Goal: Information Seeking & Learning: Learn about a topic

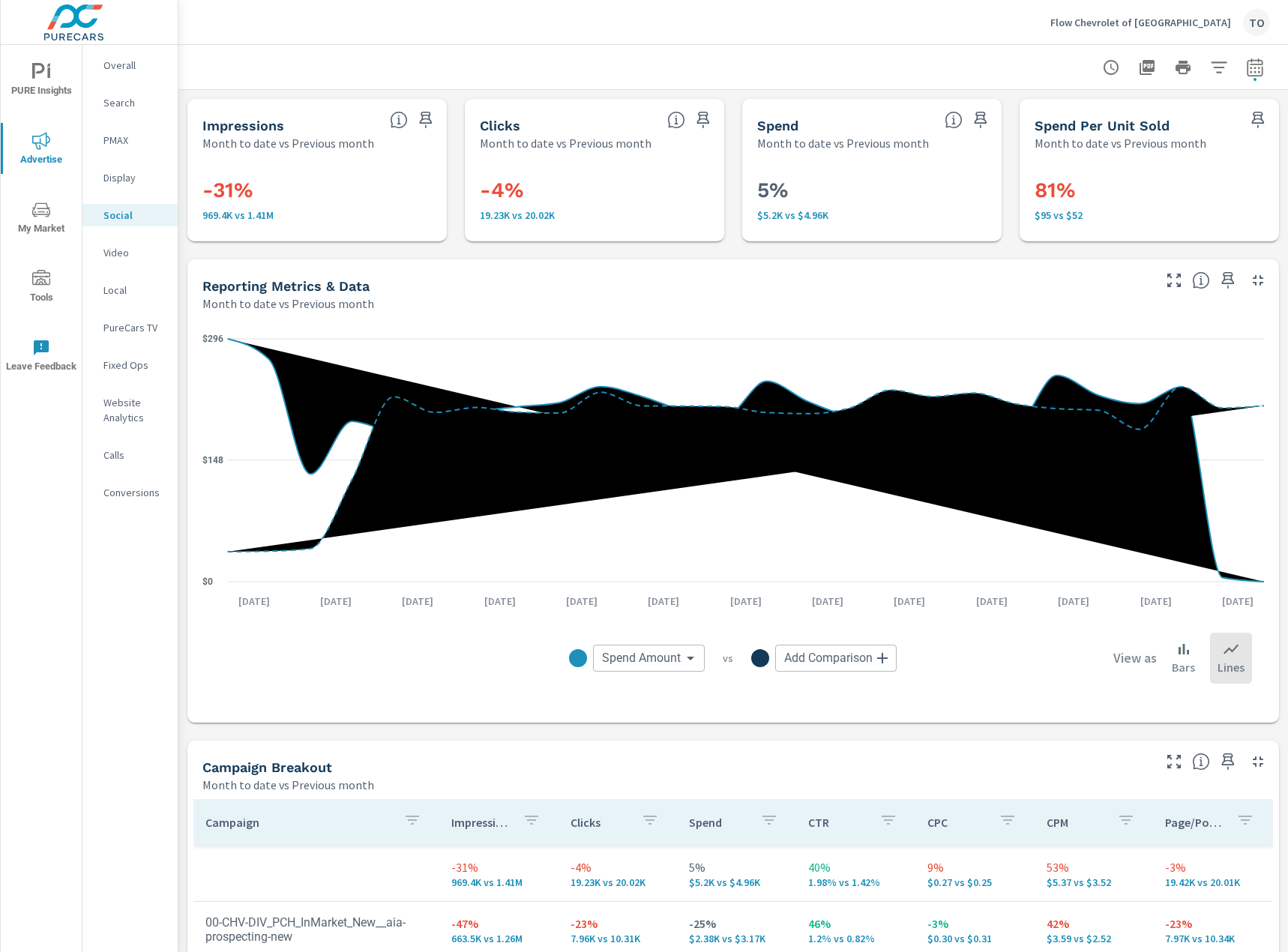
click at [1101, 19] on p "Flow Chevrolet of [GEOGRAPHIC_DATA]" at bounding box center [1140, 23] width 181 height 14
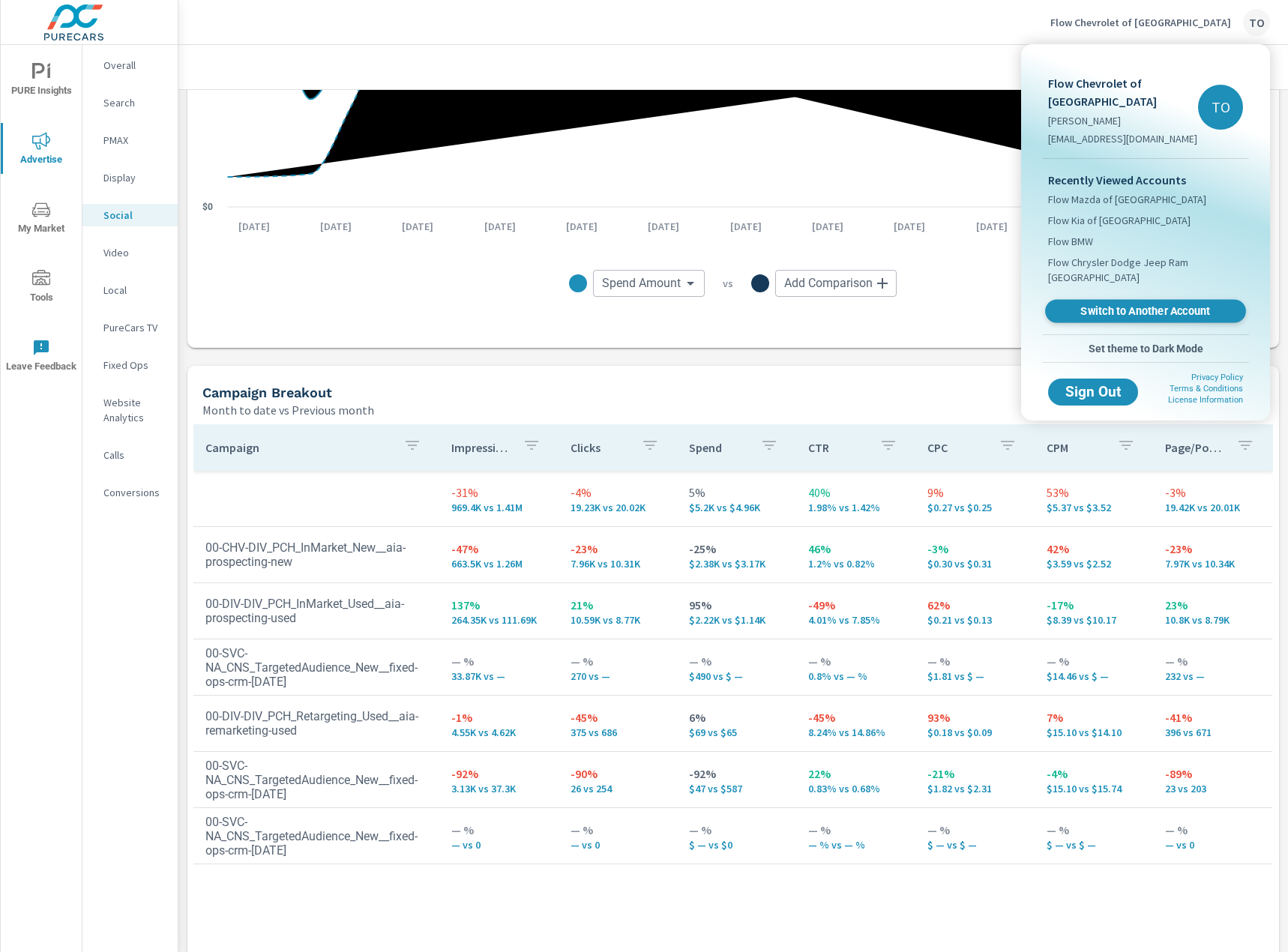
click at [1112, 313] on span "Switch to Another Account" at bounding box center [1145, 311] width 184 height 14
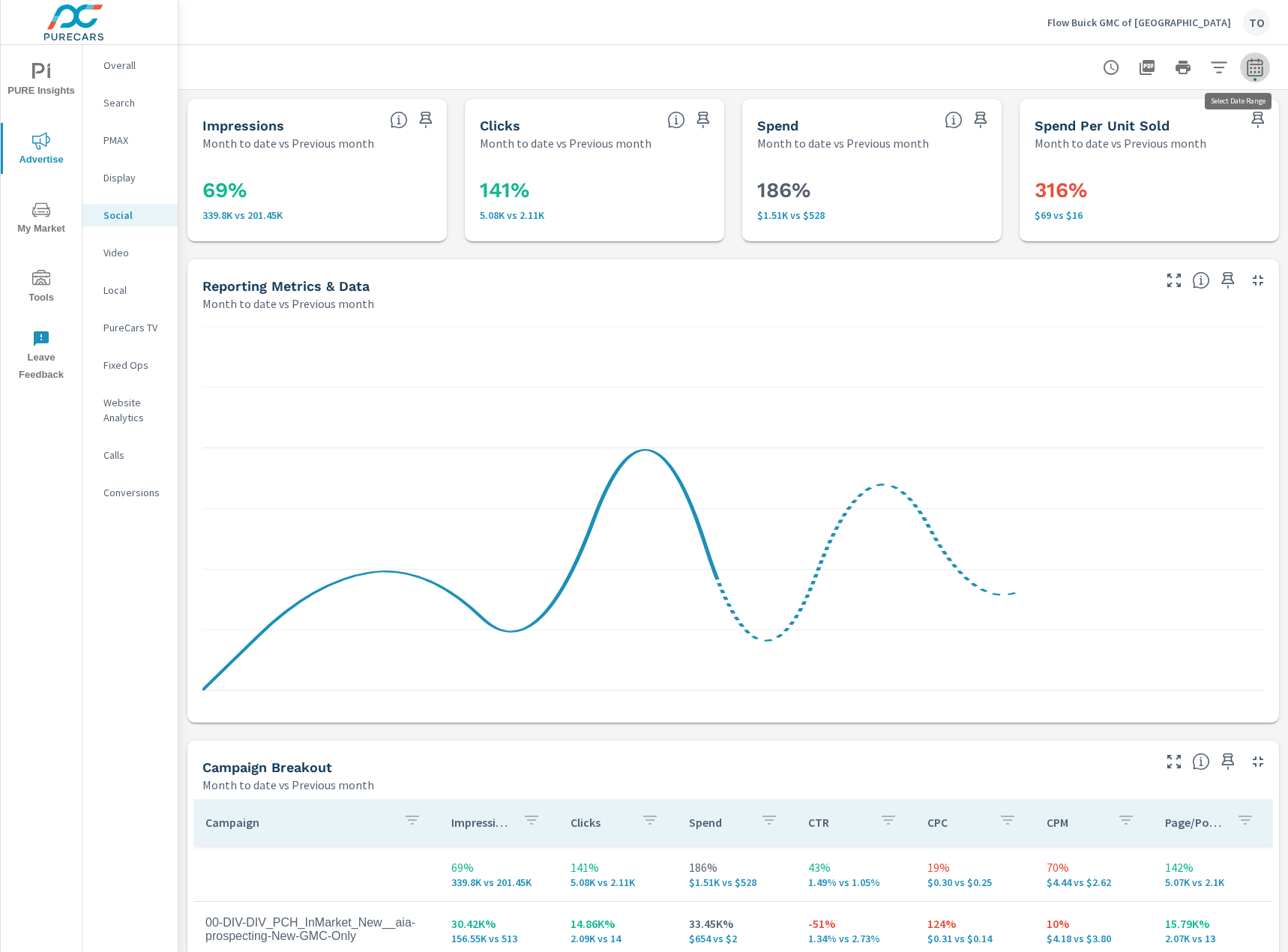
click at [1255, 61] on icon "button" at bounding box center [1254, 66] width 16 height 18
select select "Month to date"
select select "Previous month"
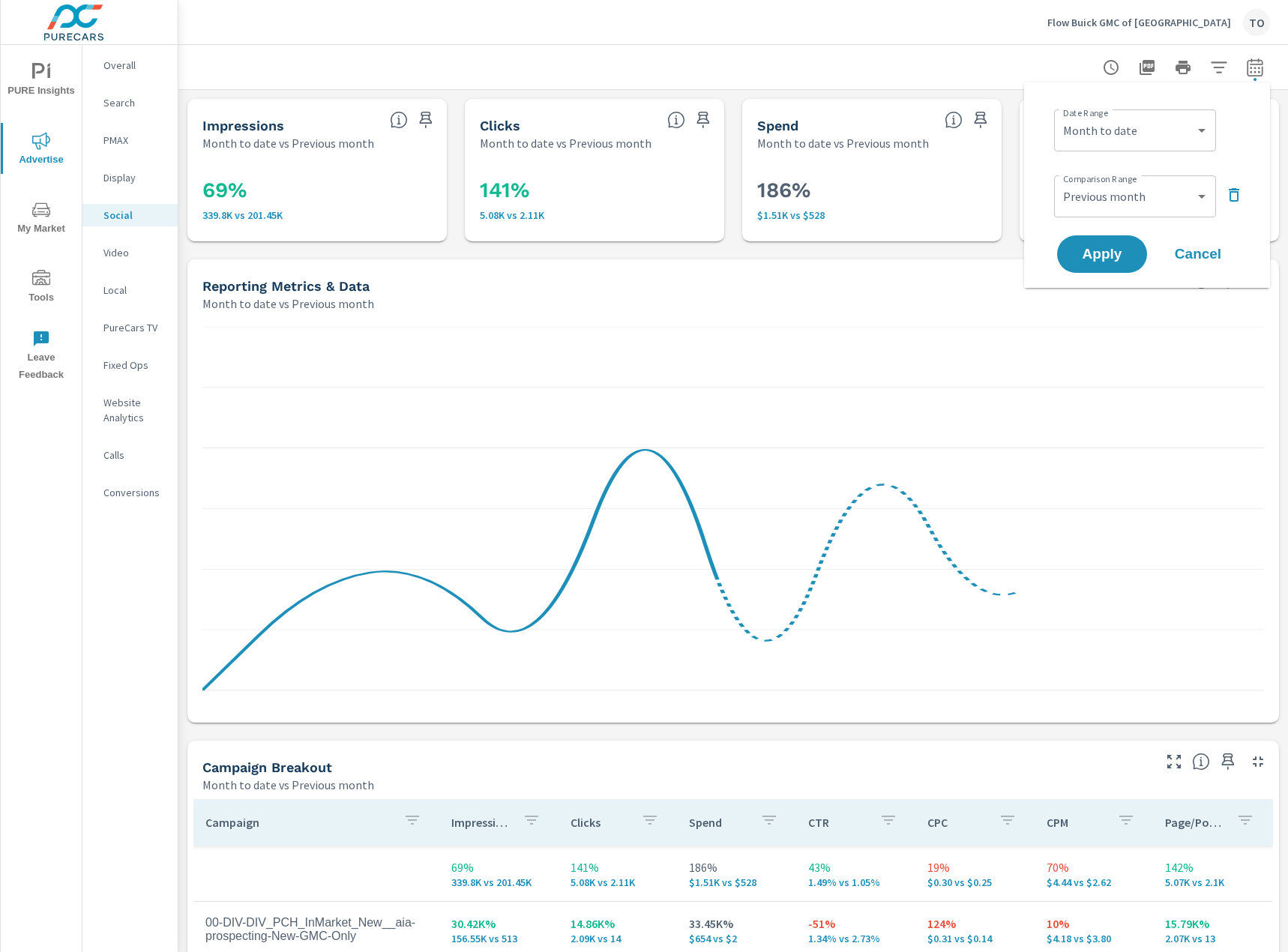
click at [933, 65] on div at bounding box center [733, 67] width 1073 height 44
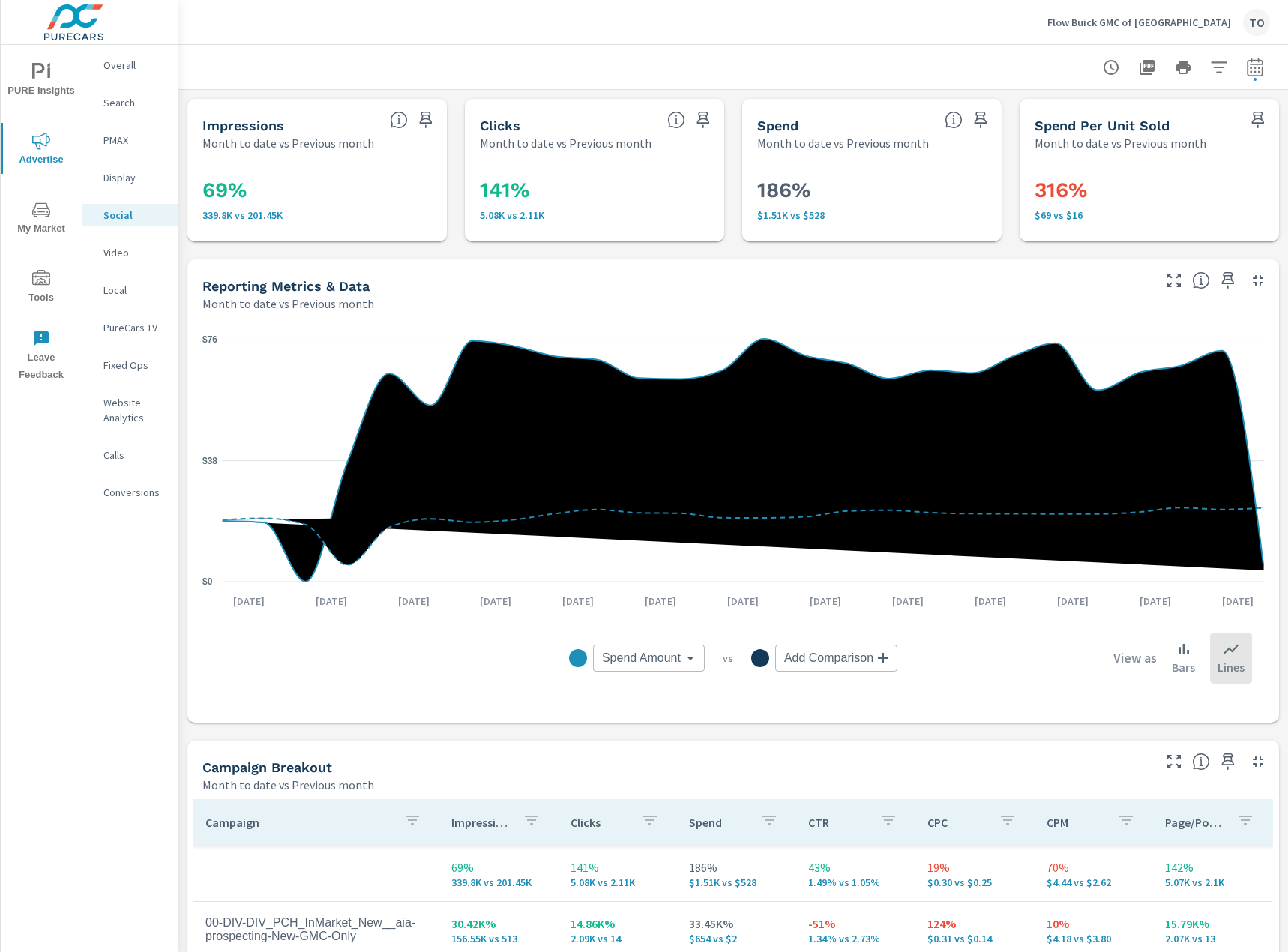
click at [1244, 66] on button "button" at bounding box center [1254, 67] width 30 height 30
select select "Month to date"
select select "Previous month"
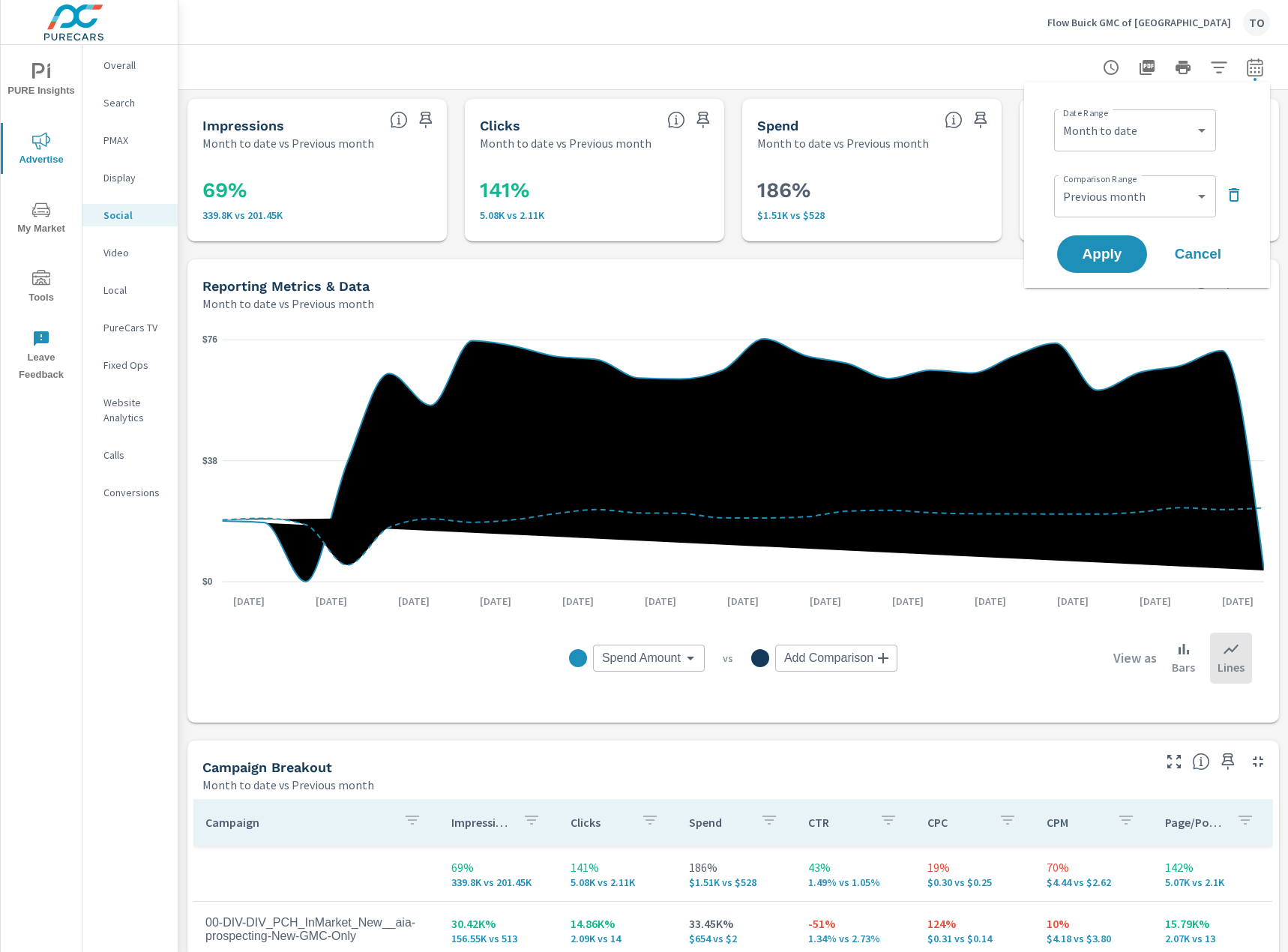
click at [1244, 66] on button "button" at bounding box center [1254, 67] width 30 height 30
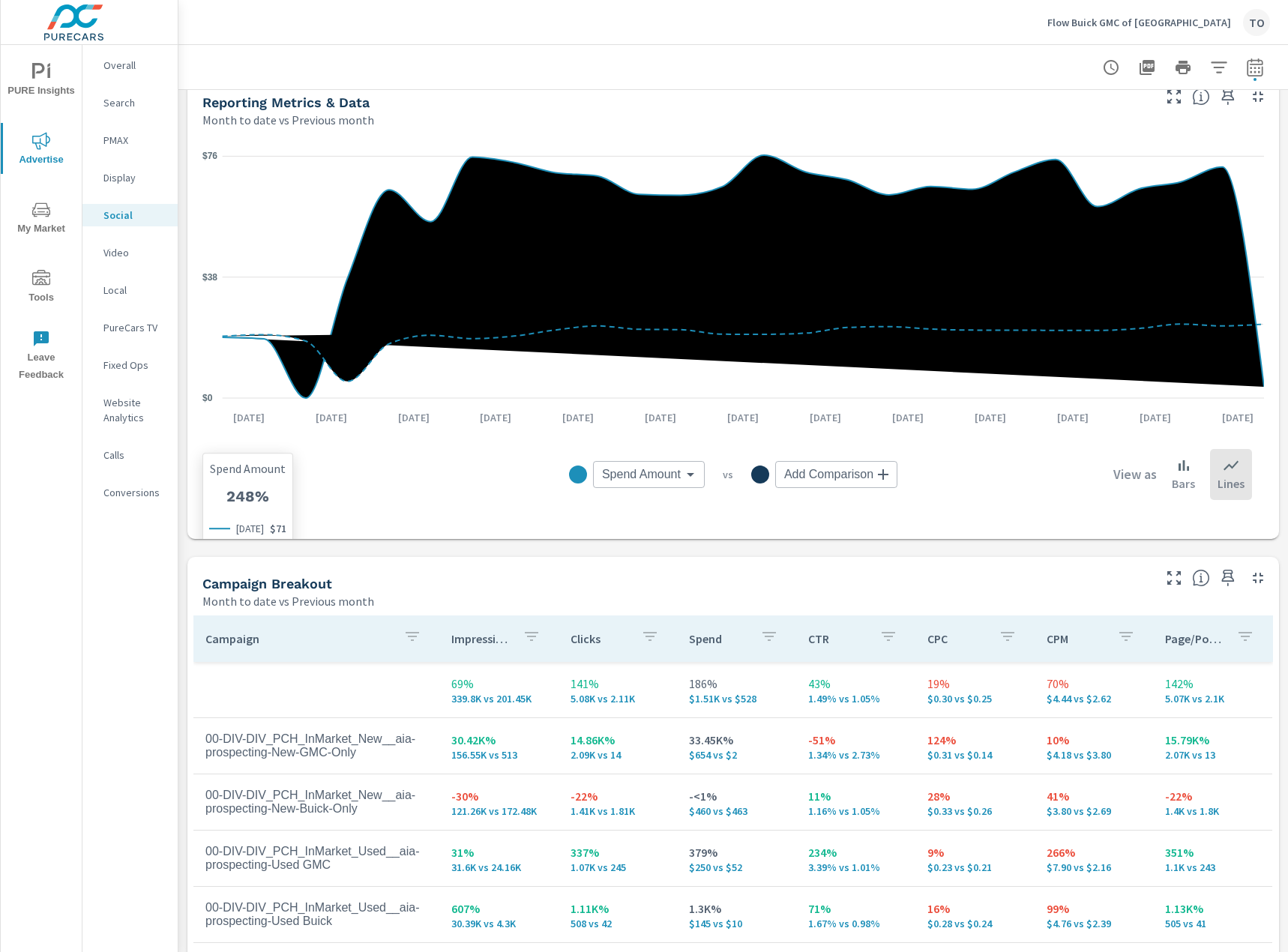
scroll to position [375, 0]
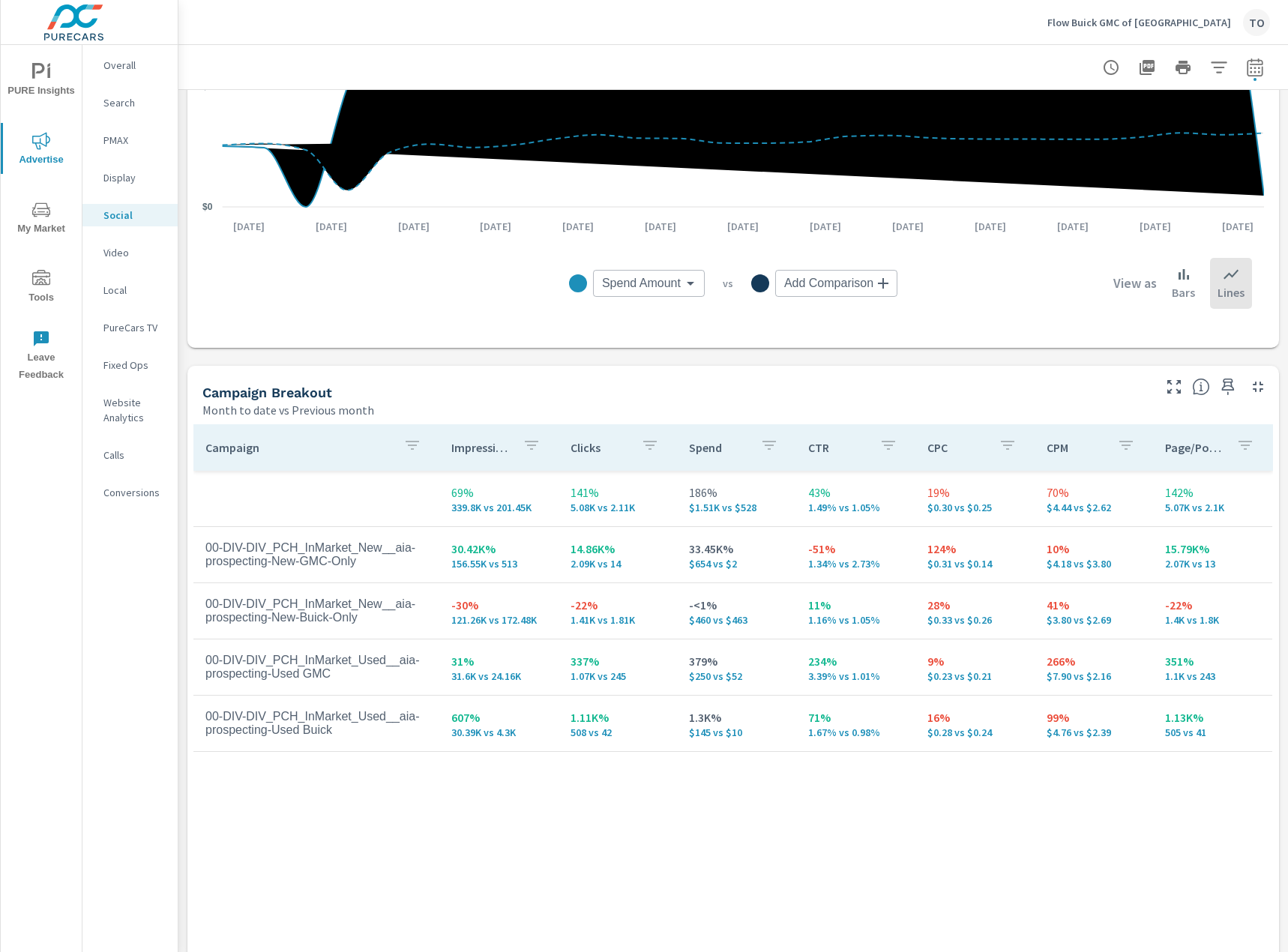
click at [413, 450] on icon "button" at bounding box center [412, 445] width 14 height 9
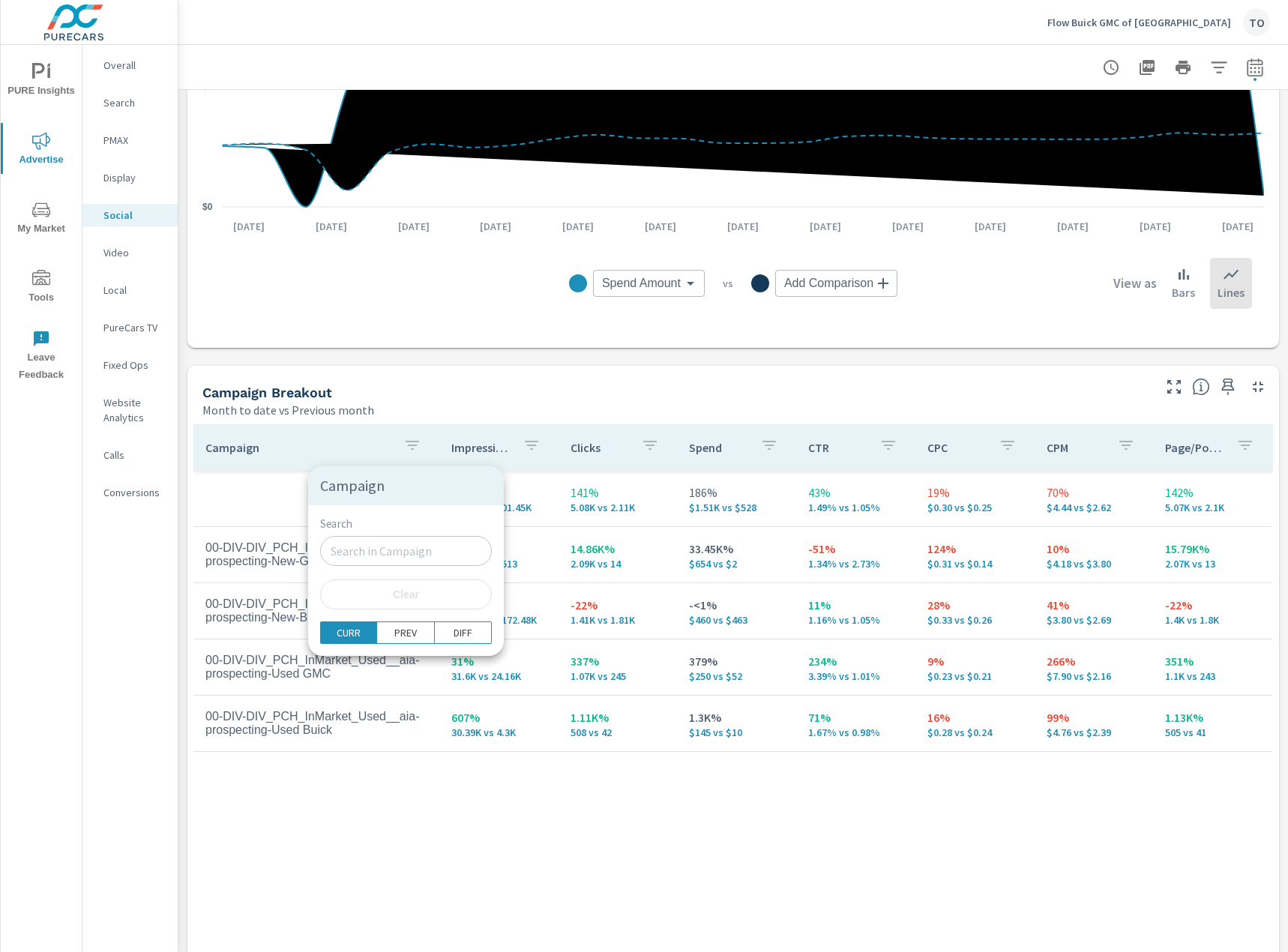
click at [374, 544] on input "Search" at bounding box center [406, 550] width 171 height 30
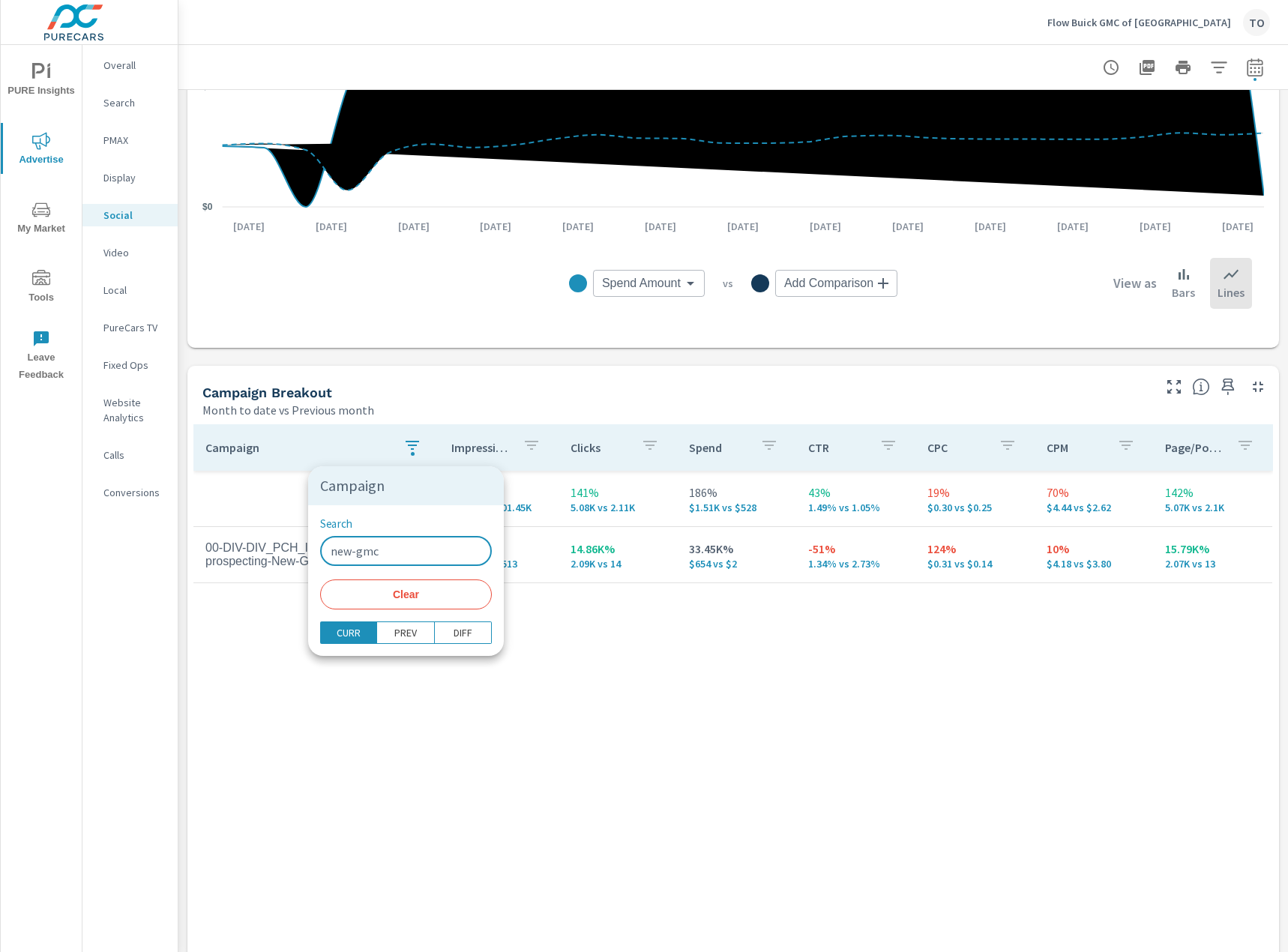
type input "new-gmc"
click at [449, 761] on div at bounding box center [644, 476] width 1288 height 952
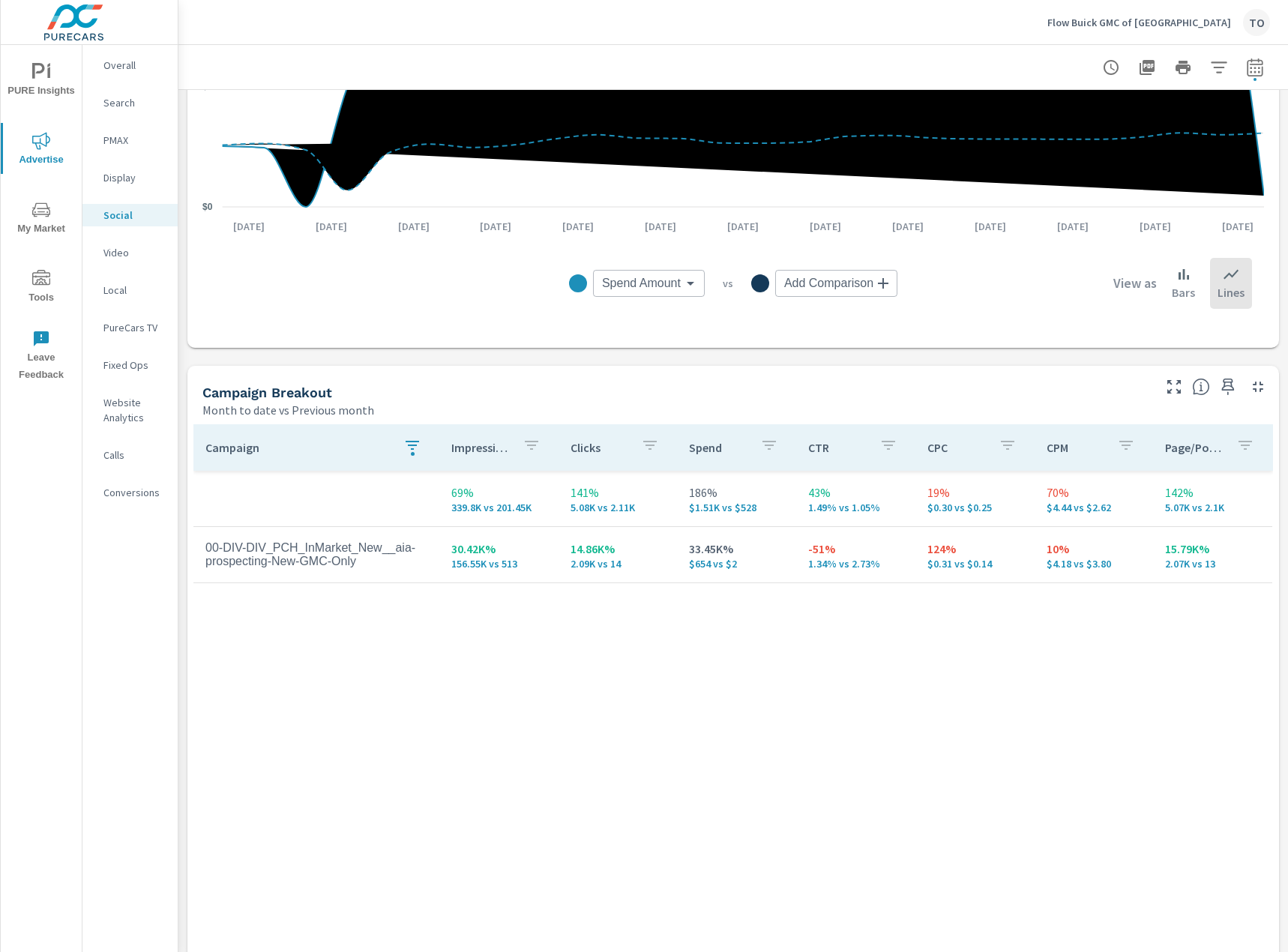
click at [133, 139] on p "PMAX" at bounding box center [134, 141] width 62 height 15
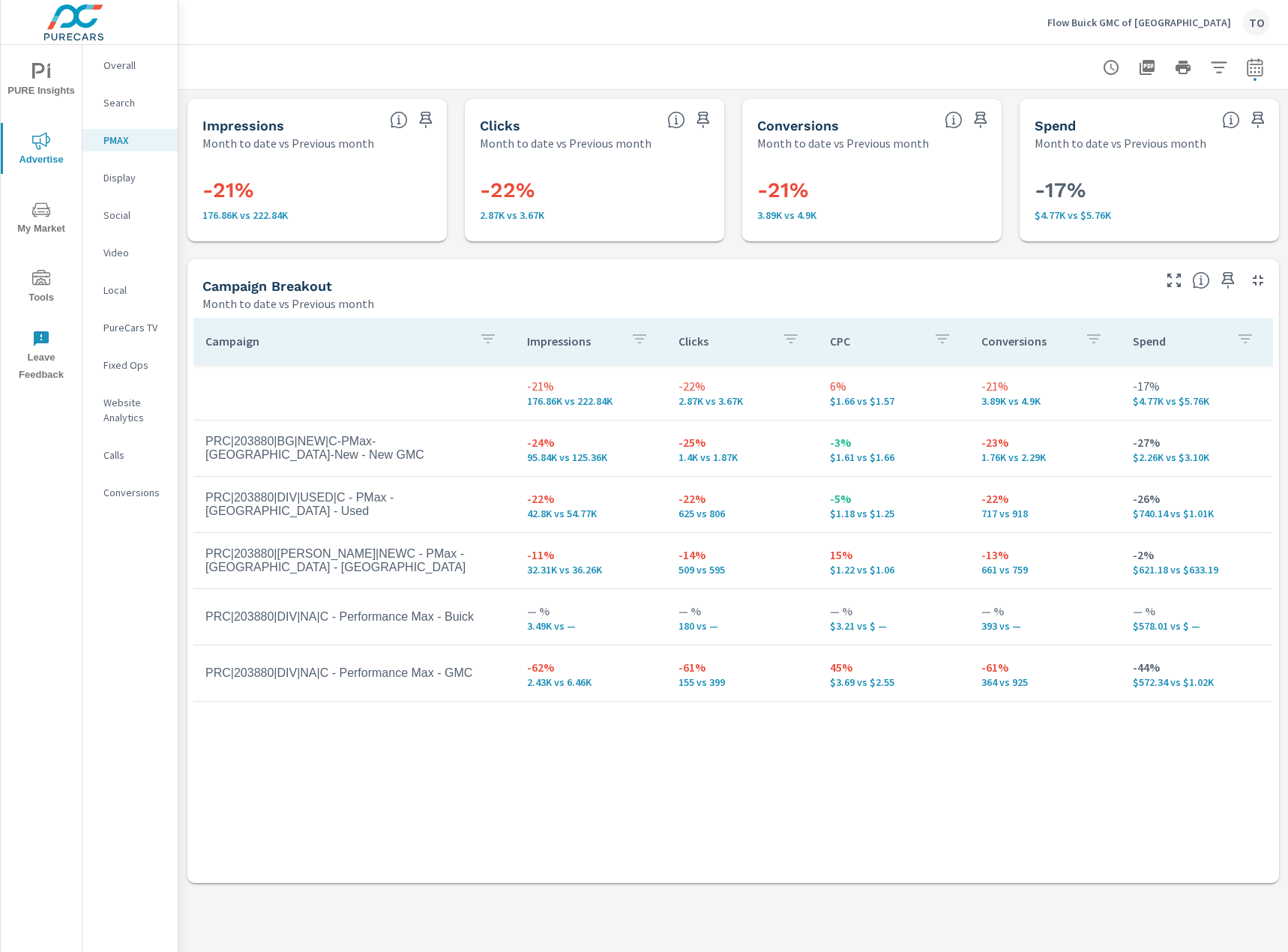
click at [431, 456] on td "PRC|203880|BG|NEW|C-PMax-VA-New - New GMC" at bounding box center [354, 448] width 321 height 51
click at [119, 98] on p "Search" at bounding box center [134, 103] width 62 height 15
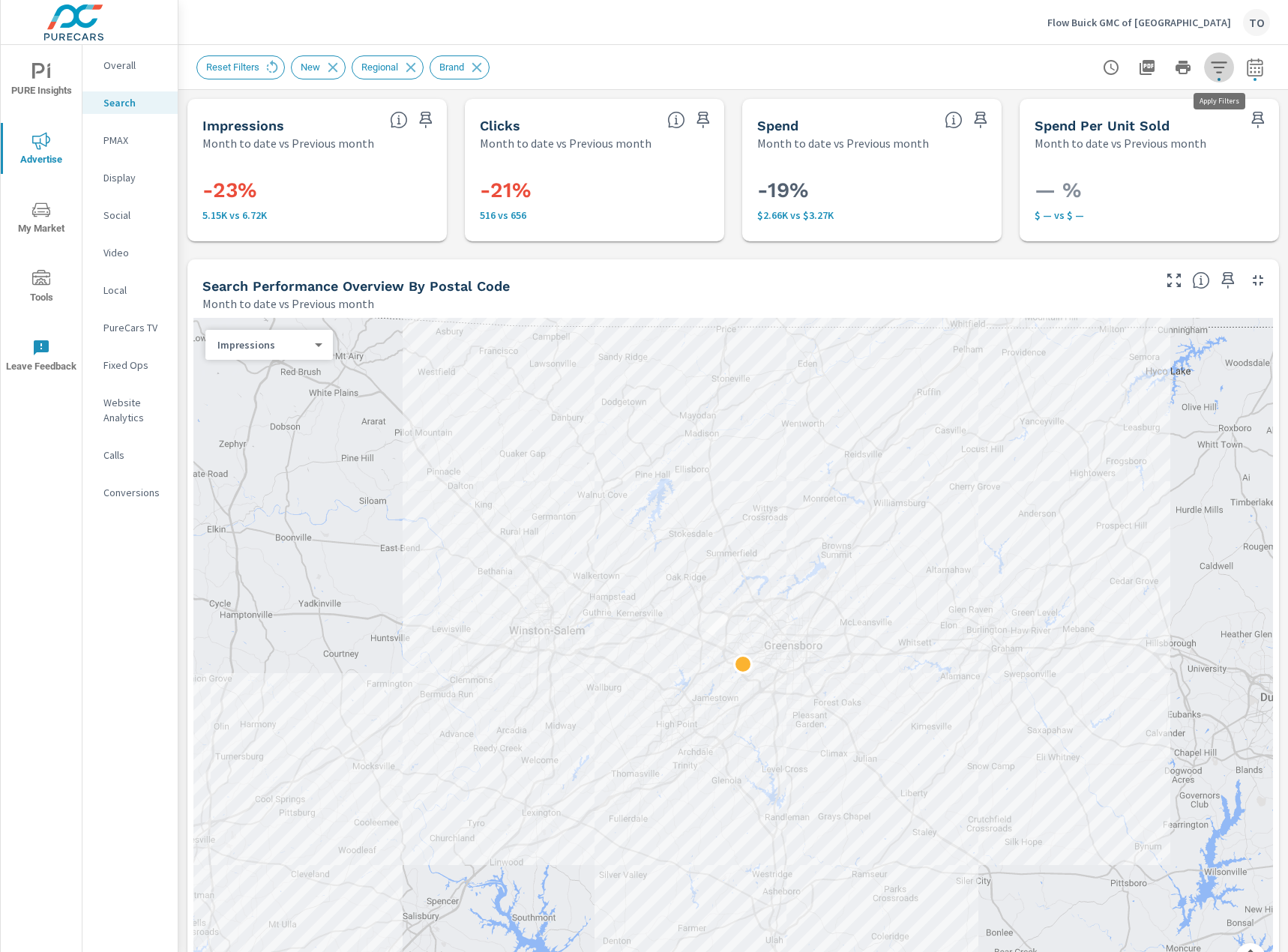
click at [1230, 64] on button "button" at bounding box center [1218, 67] width 30 height 30
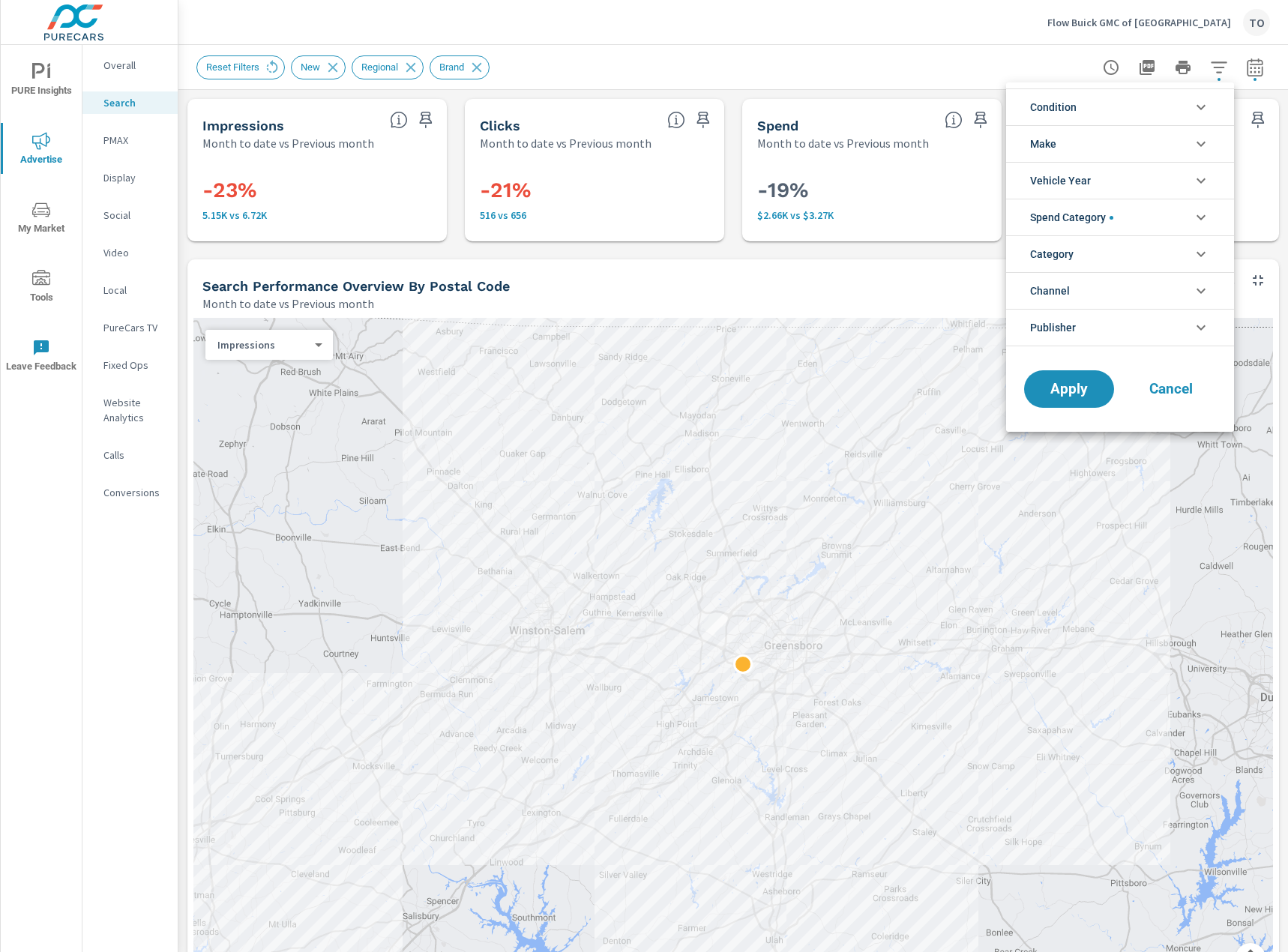
click at [1158, 221] on li "Spend Category" at bounding box center [1120, 216] width 228 height 36
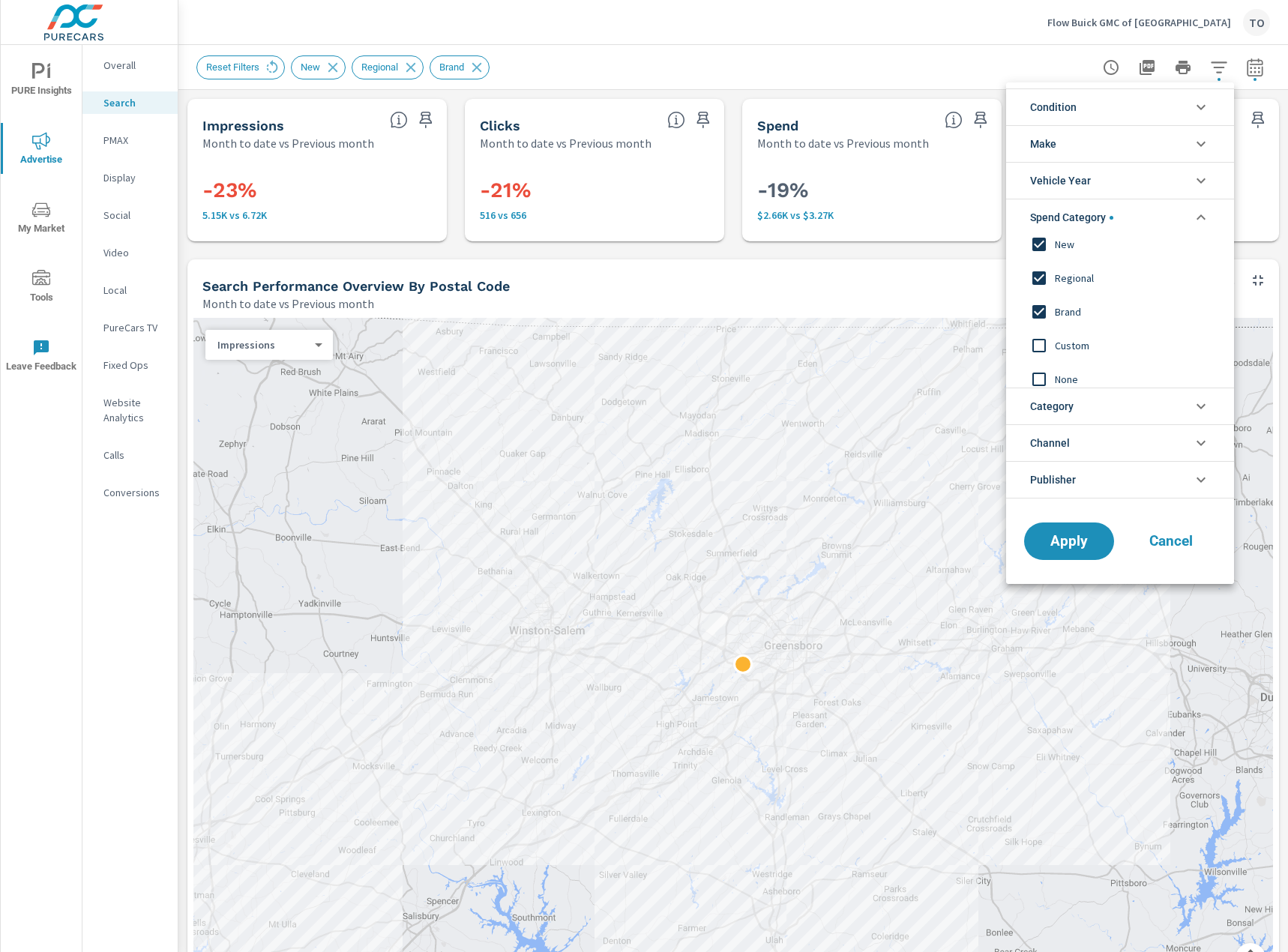
scroll to position [16, 0]
click at [1135, 217] on li "Spend Category" at bounding box center [1120, 216] width 228 height 36
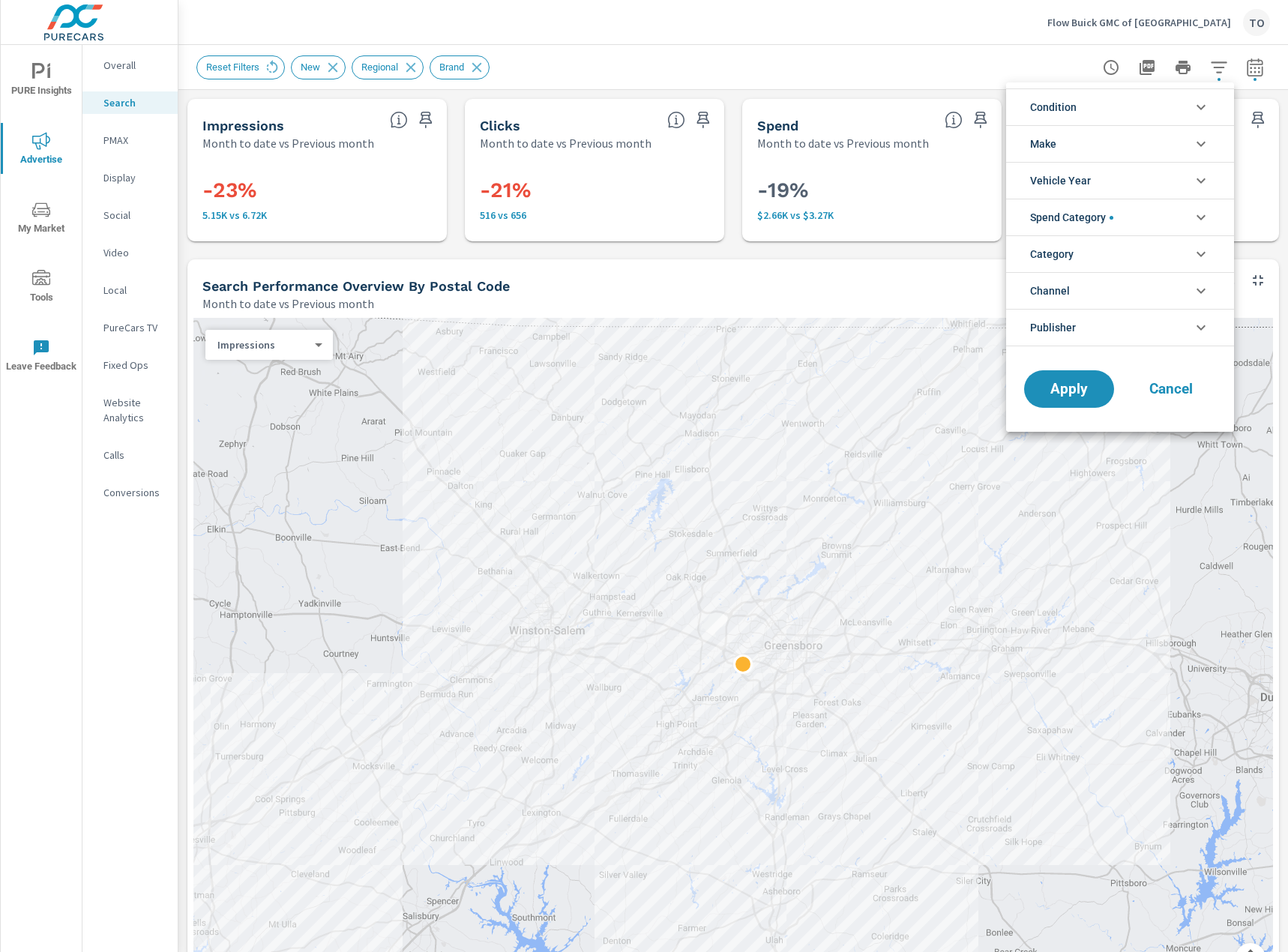
click at [1137, 138] on li "Make" at bounding box center [1120, 143] width 228 height 36
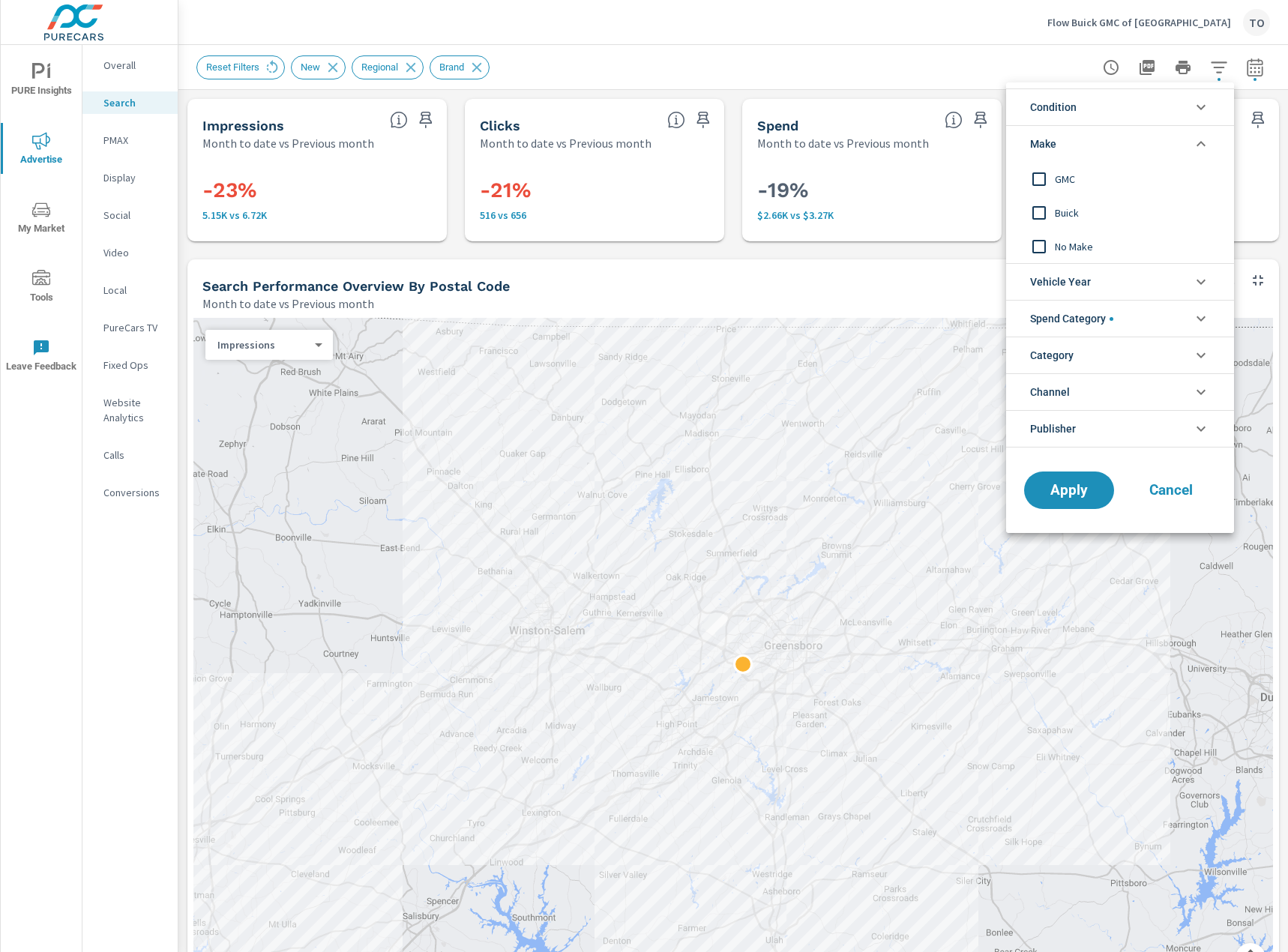
click at [1072, 178] on span "GMC" at bounding box center [1137, 179] width 164 height 18
drag, startPoint x: 1085, startPoint y: 489, endPoint x: 1044, endPoint y: 388, distance: 109.0
click at [1084, 489] on span "Apply" at bounding box center [1069, 490] width 62 height 14
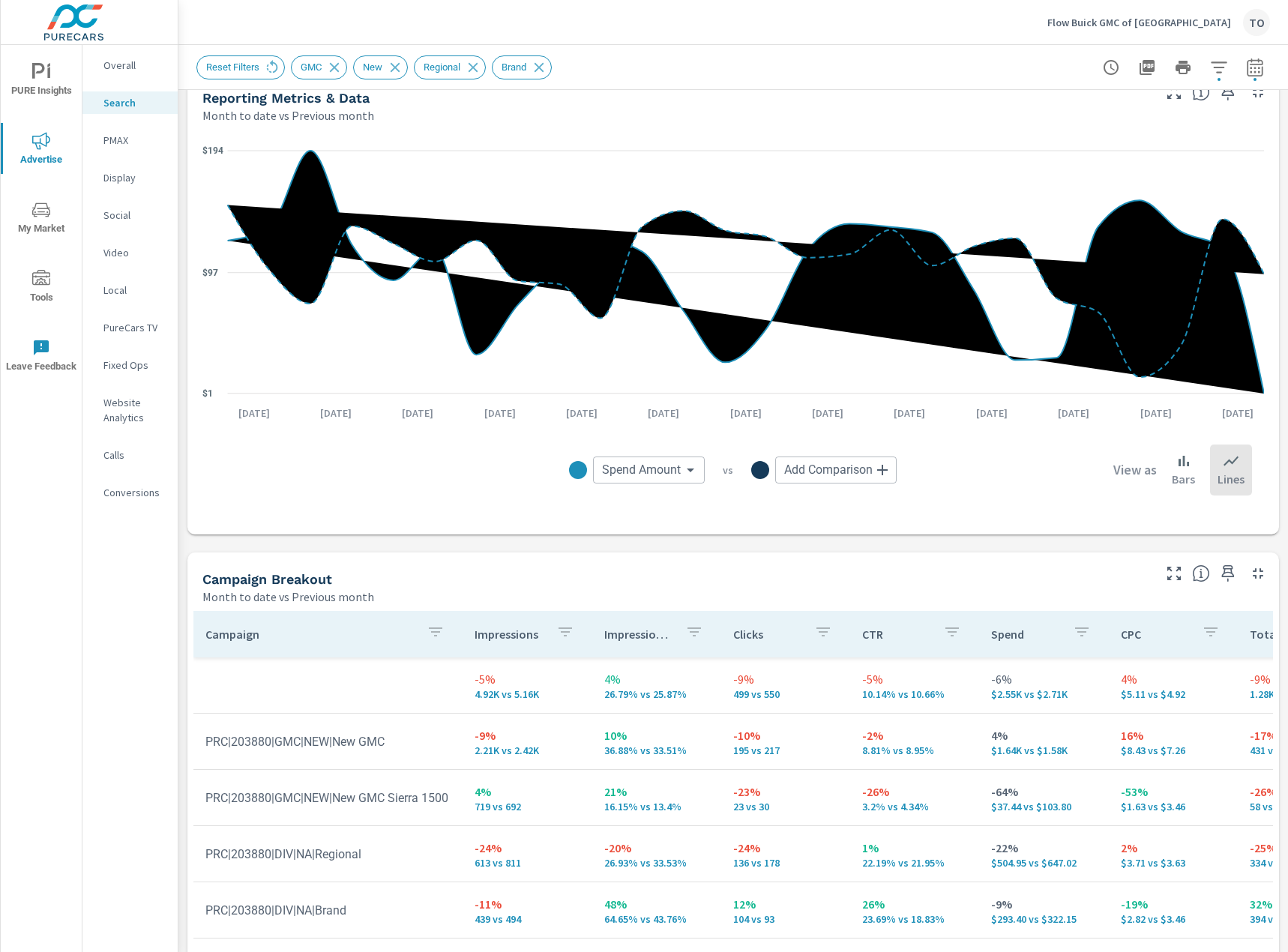
scroll to position [1234, 0]
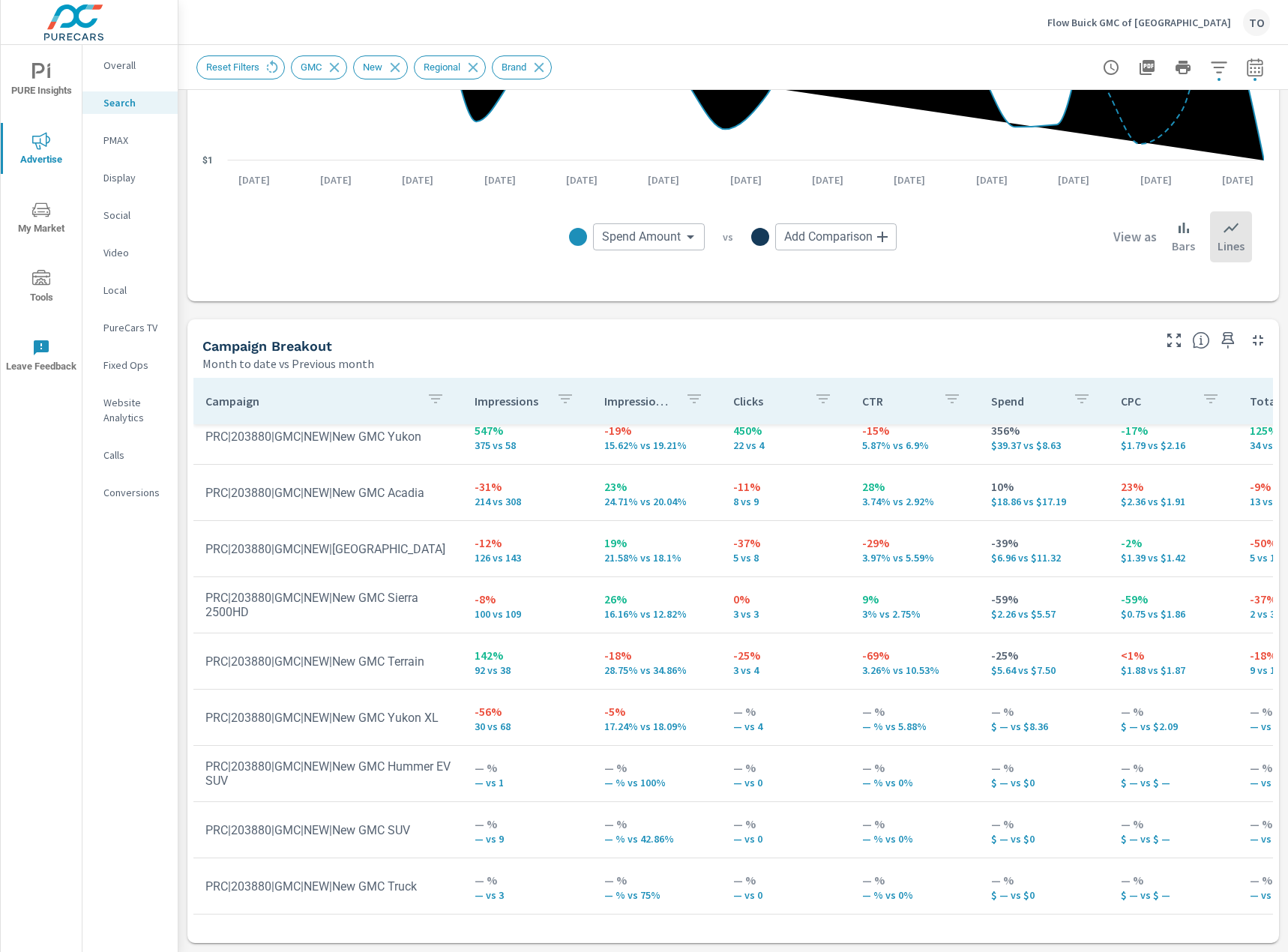
scroll to position [309, 0]
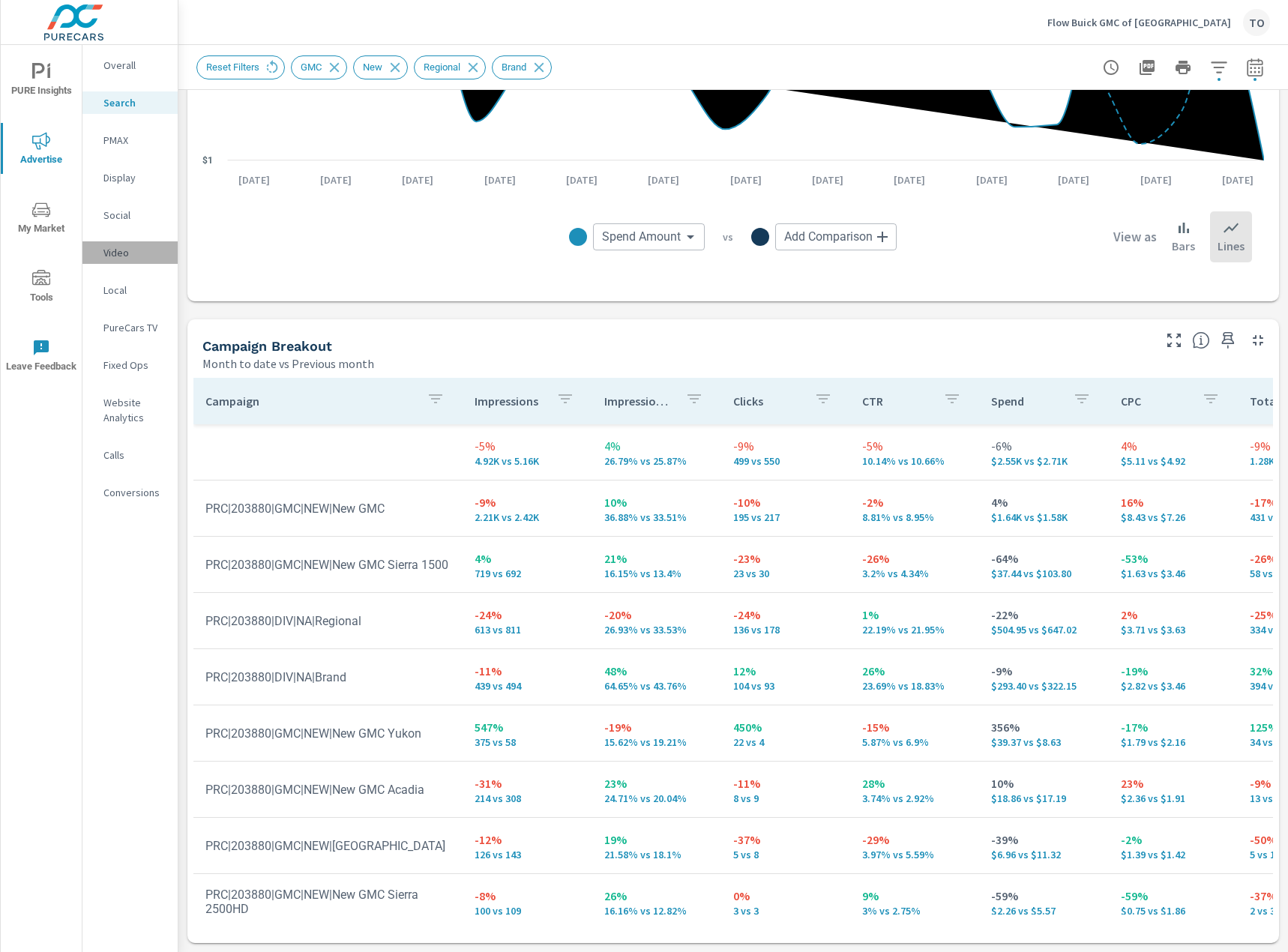
click at [132, 250] on p "Video" at bounding box center [134, 253] width 62 height 15
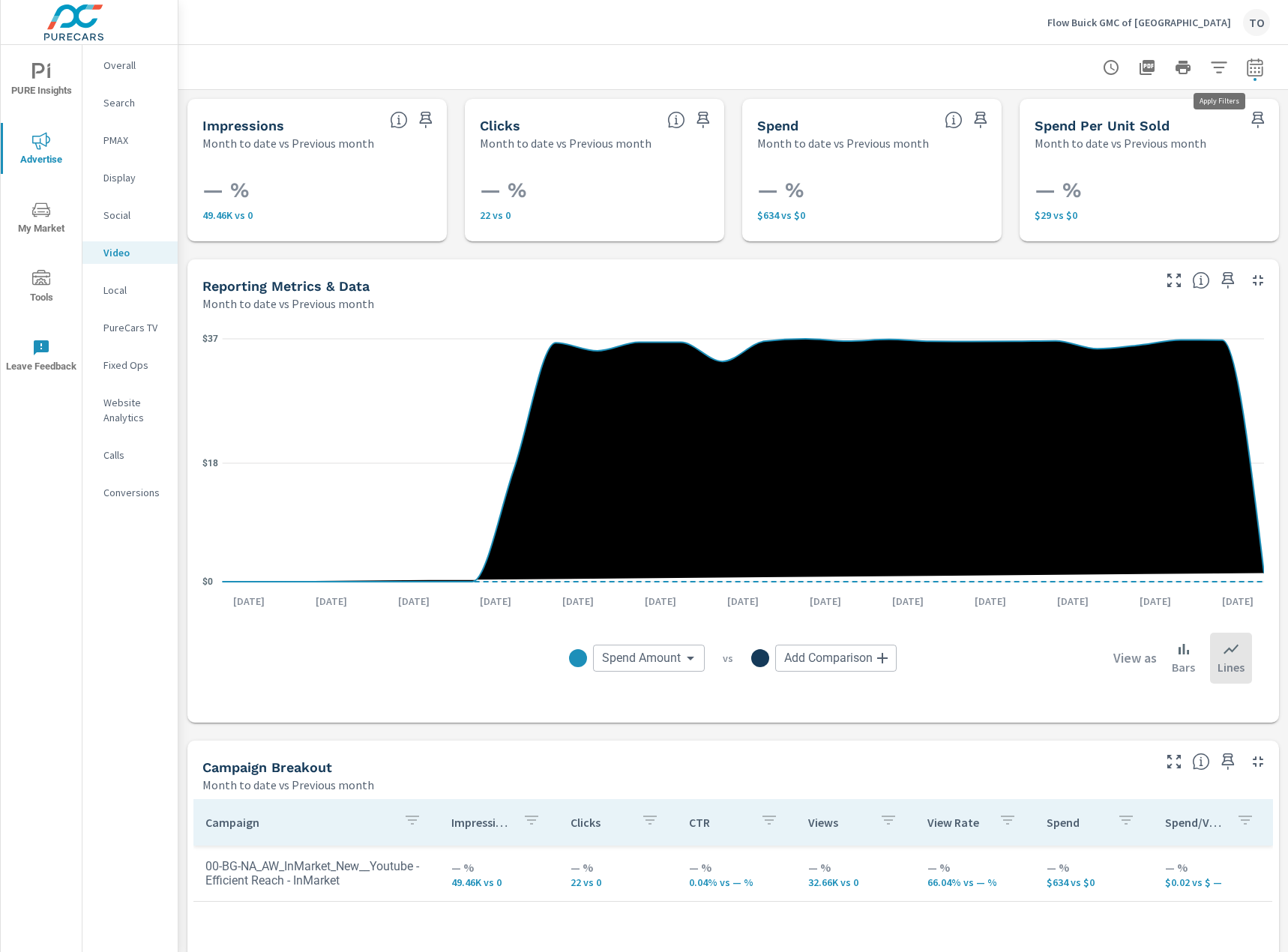
click at [1225, 71] on icon "button" at bounding box center [1218, 67] width 18 height 18
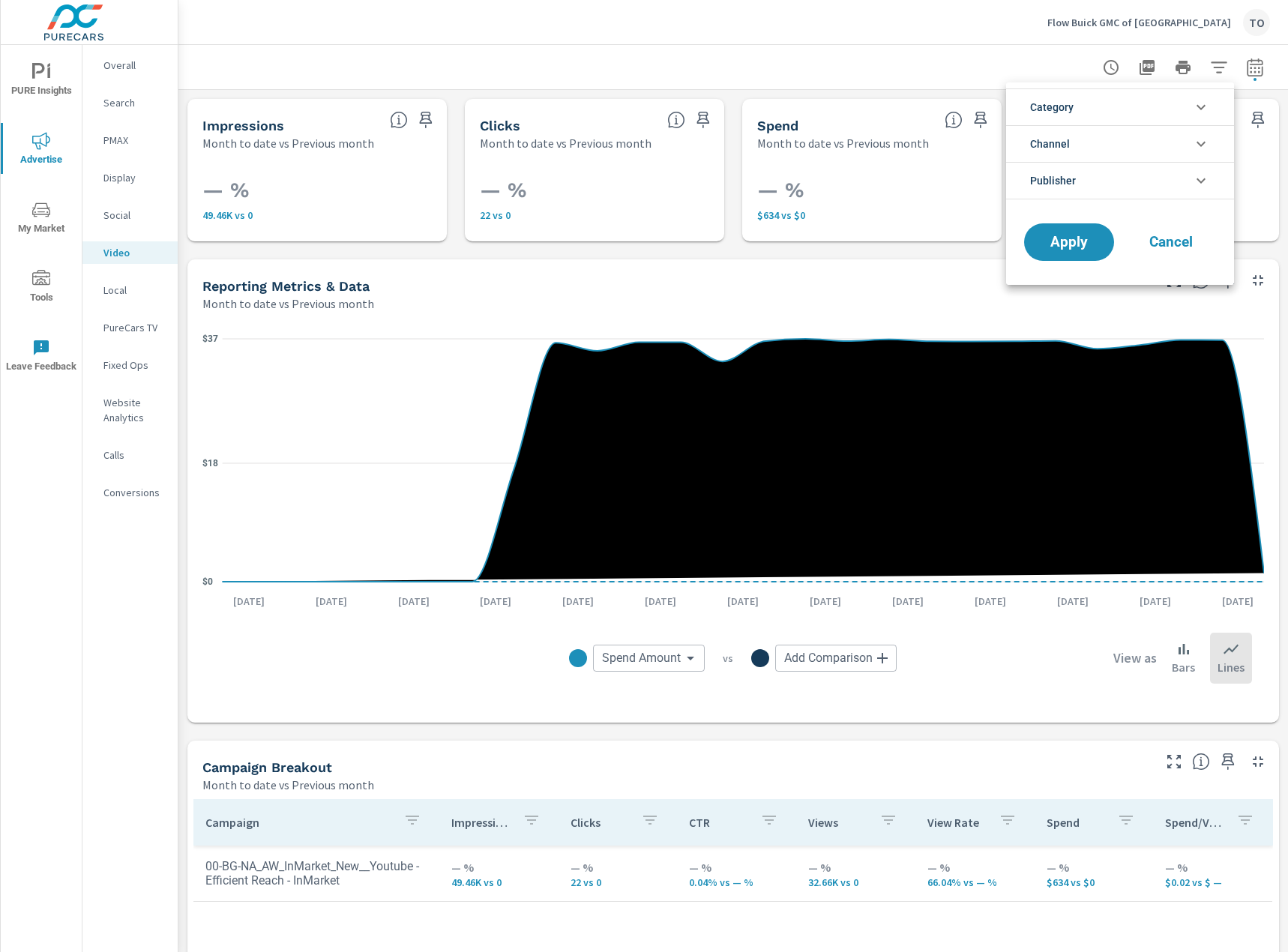
click at [748, 23] on div at bounding box center [644, 476] width 1288 height 952
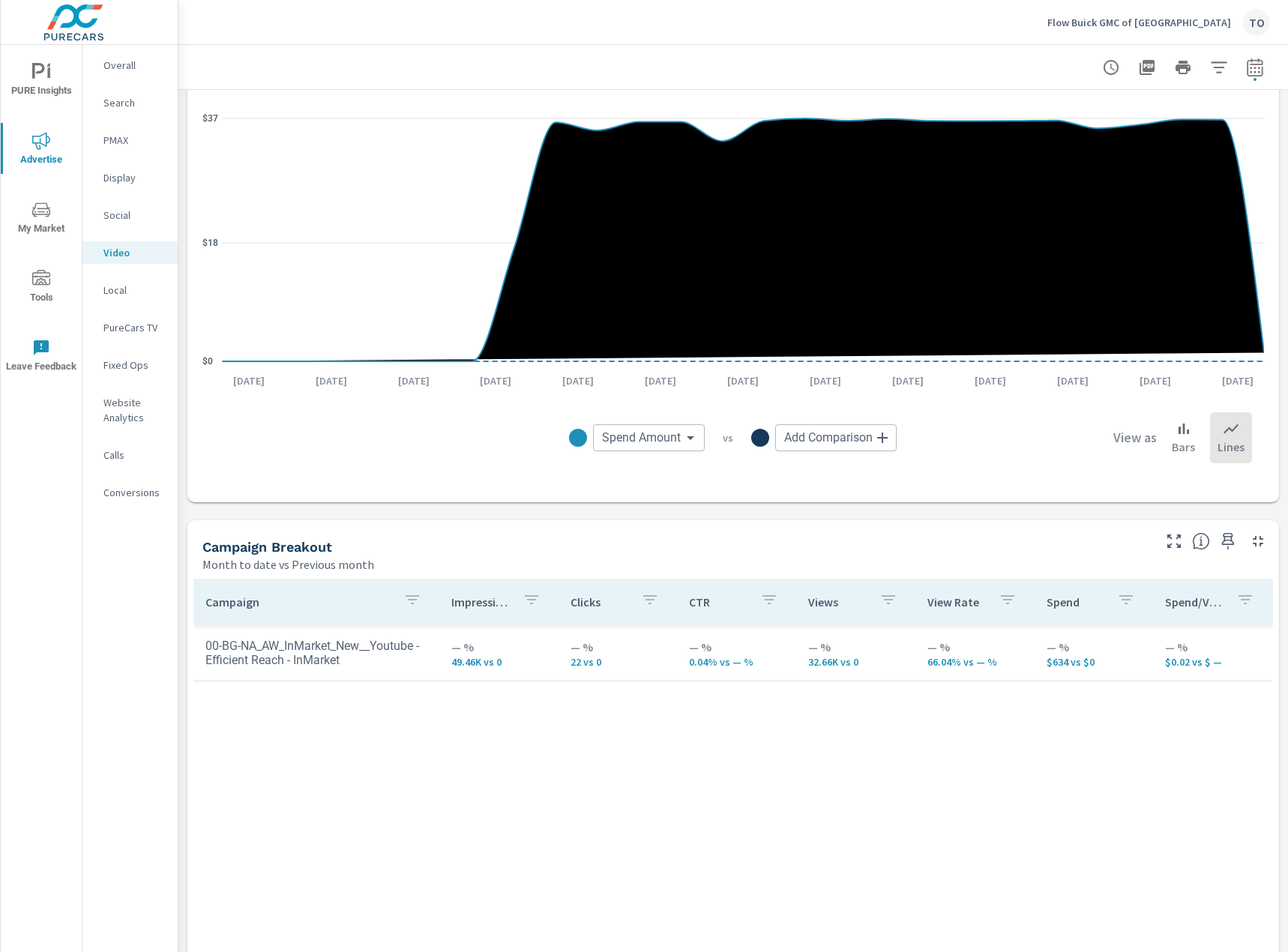
scroll to position [225, 0]
